Goal: Task Accomplishment & Management: Manage account settings

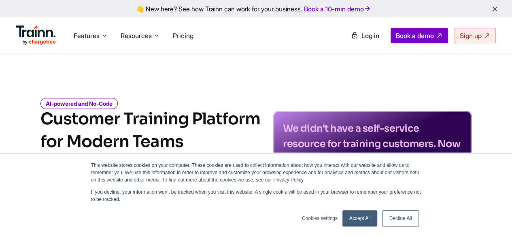
click at [360, 222] on link "Accept All" at bounding box center [360, 218] width 35 height 16
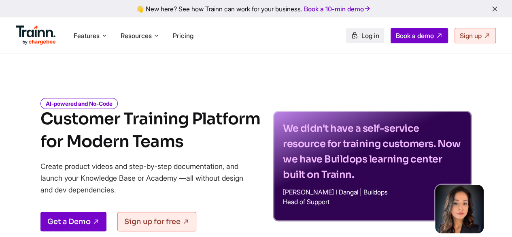
click at [370, 32] on span "Log in" at bounding box center [371, 36] width 18 height 8
click at [360, 29] on link "Log in" at bounding box center [365, 35] width 38 height 15
